Goal: Task Accomplishment & Management: Complete application form

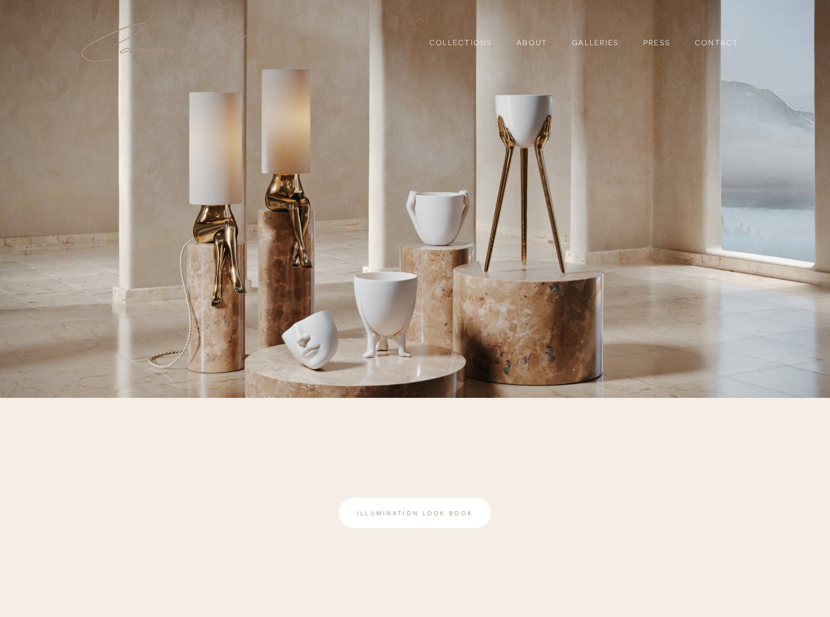
scroll to position [239, 0]
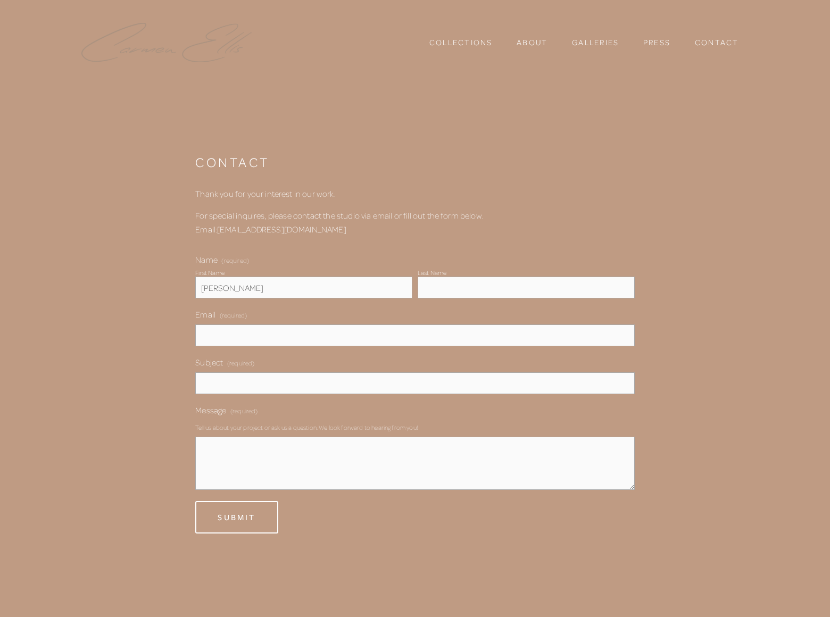
type input "[PERSON_NAME]"
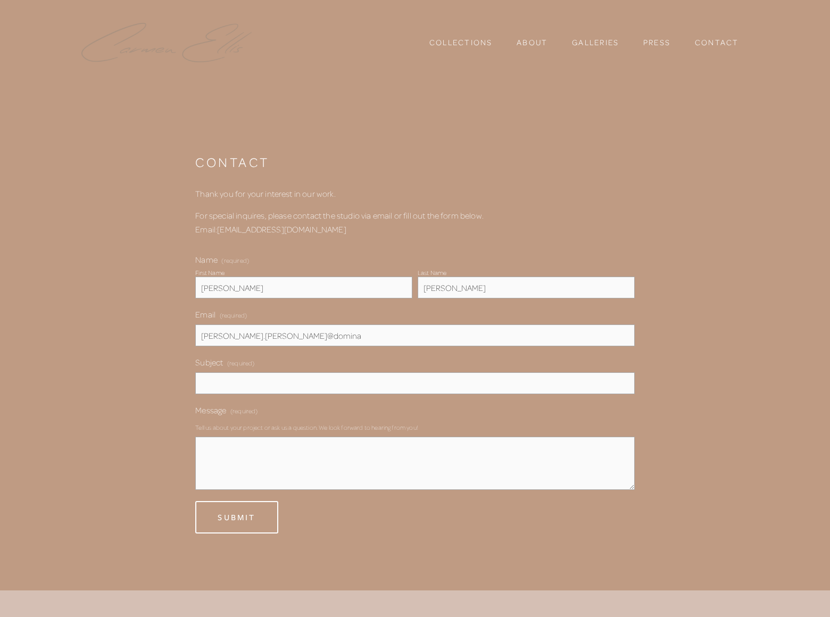
scroll to position [27, 0]
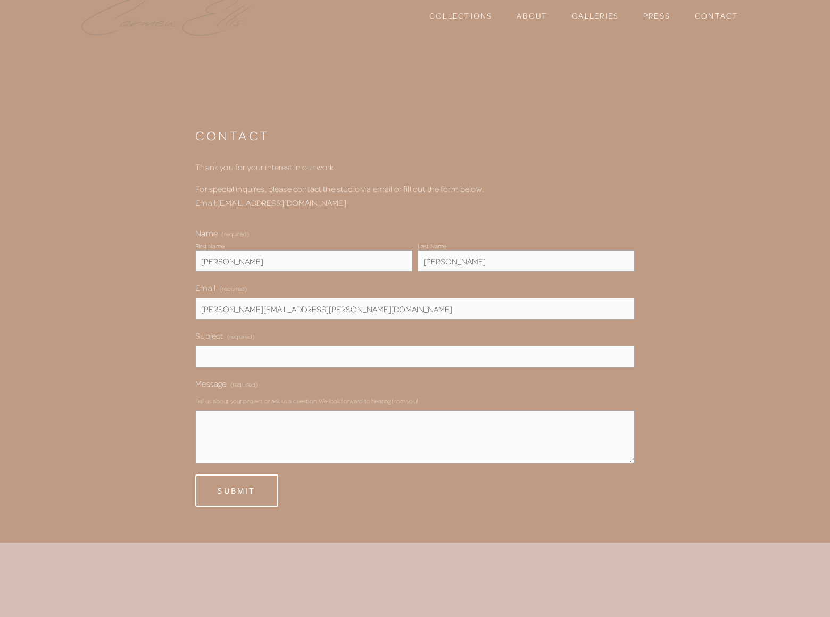
type input "[PERSON_NAME][EMAIL_ADDRESS][PERSON_NAME][DOMAIN_NAME]"
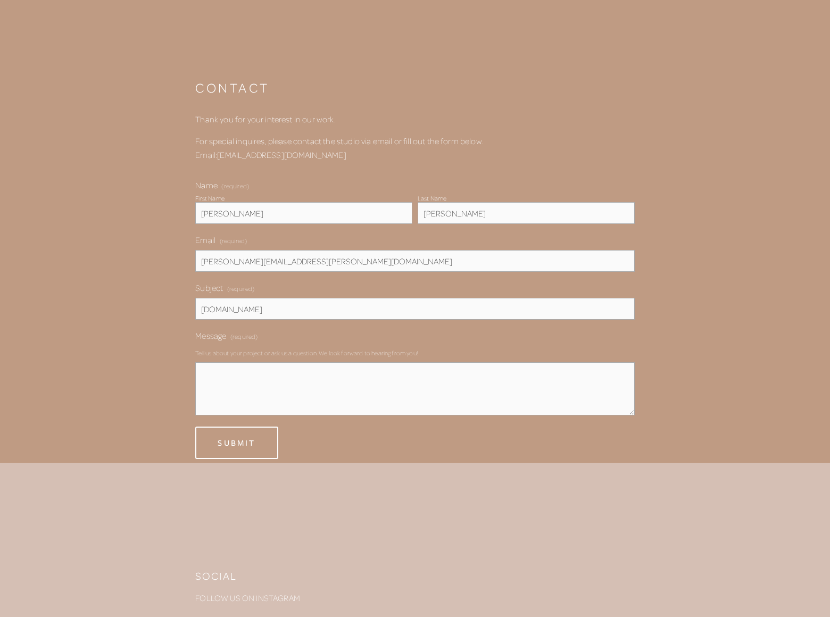
type input "[DOMAIN_NAME]"
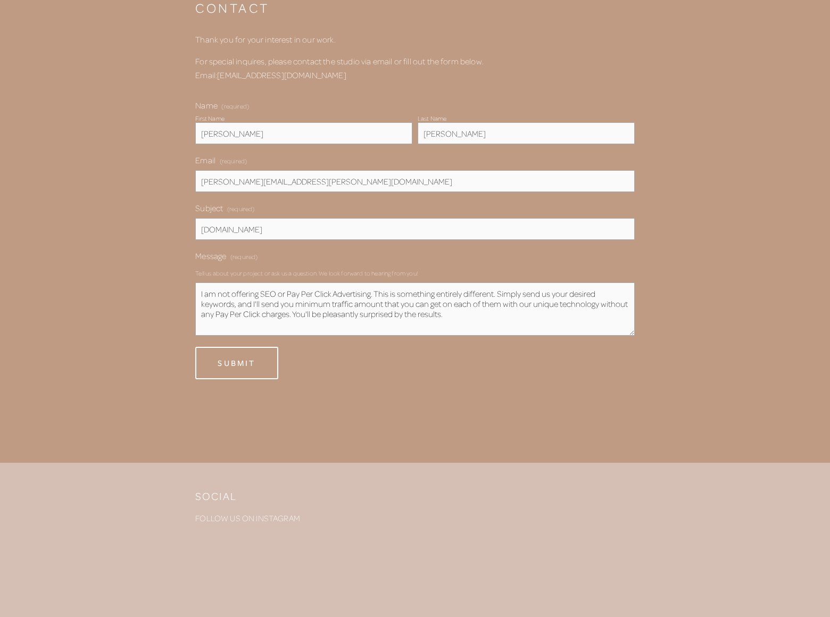
type textarea "I am not offering SEO or Pay Per Click Advertising. This is something entirely …"
click at [237, 363] on span "Submit" at bounding box center [237, 362] width 38 height 11
